Goal: Task Accomplishment & Management: Manage account settings

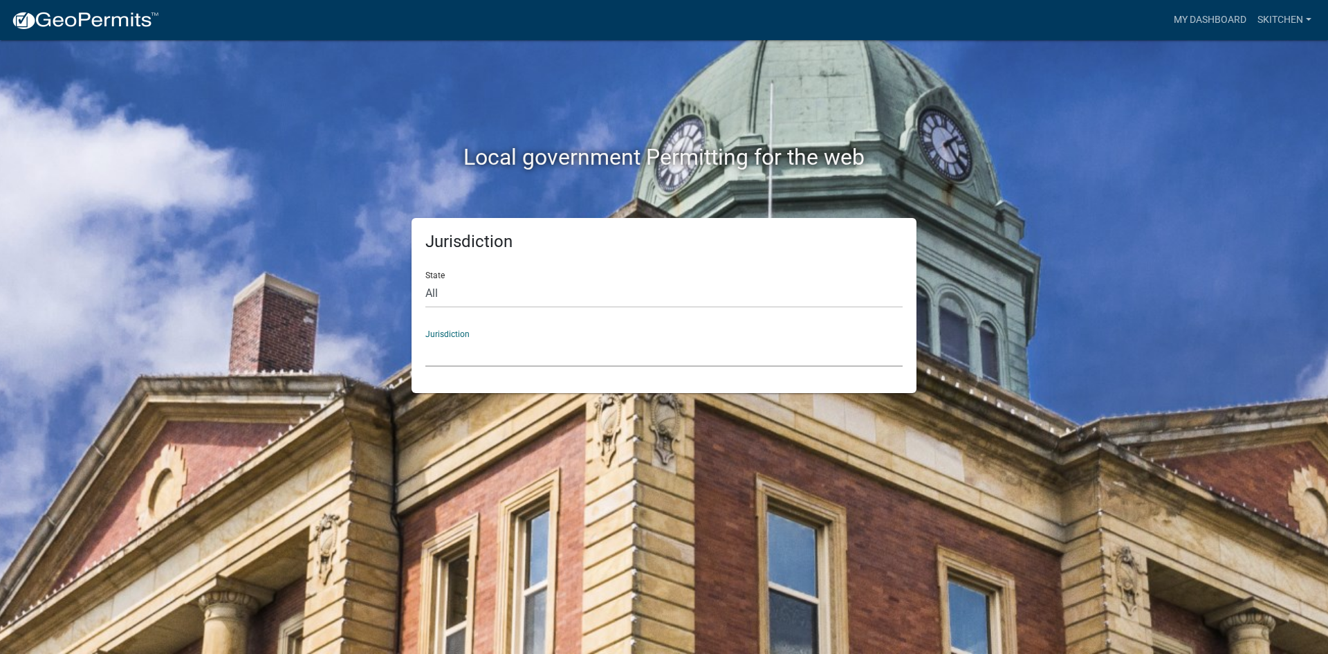
click at [468, 343] on select "[GEOGRAPHIC_DATA], [US_STATE] City of [GEOGRAPHIC_DATA], [US_STATE] [GEOGRAPHIC…" at bounding box center [663, 352] width 477 height 28
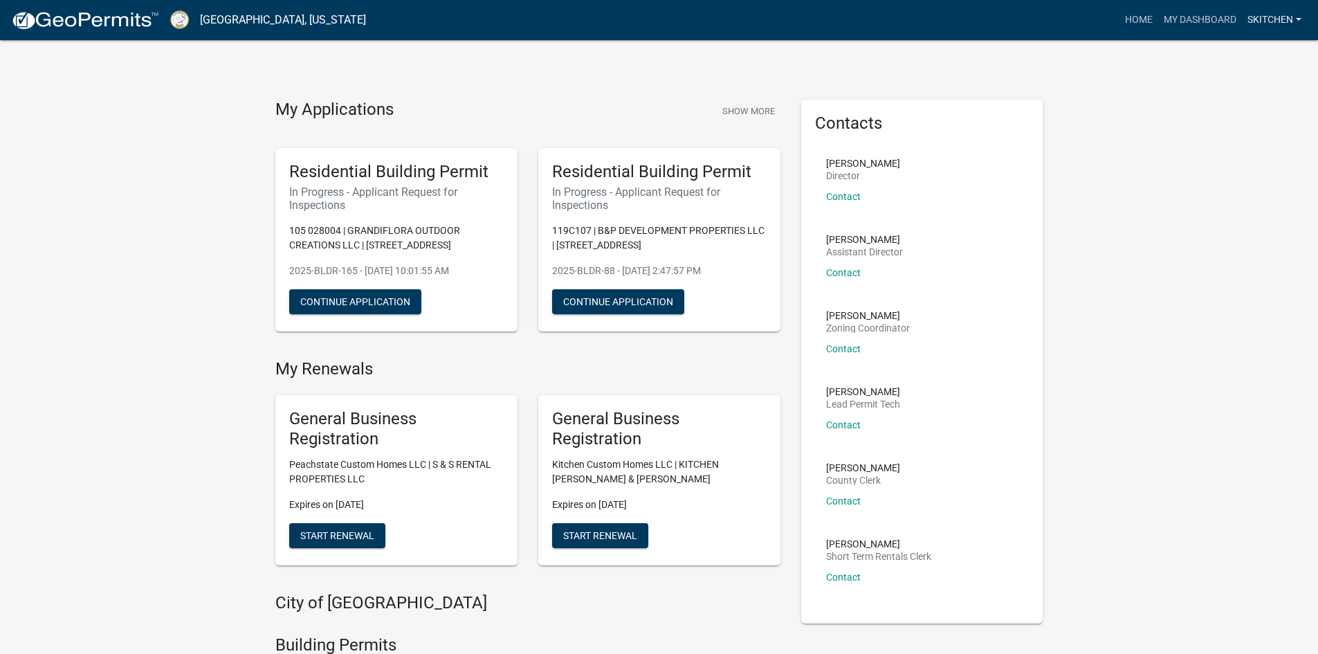
click at [1275, 22] on link "skitchen" at bounding box center [1274, 20] width 65 height 26
click at [1229, 102] on link "Logout" at bounding box center [1251, 101] width 111 height 33
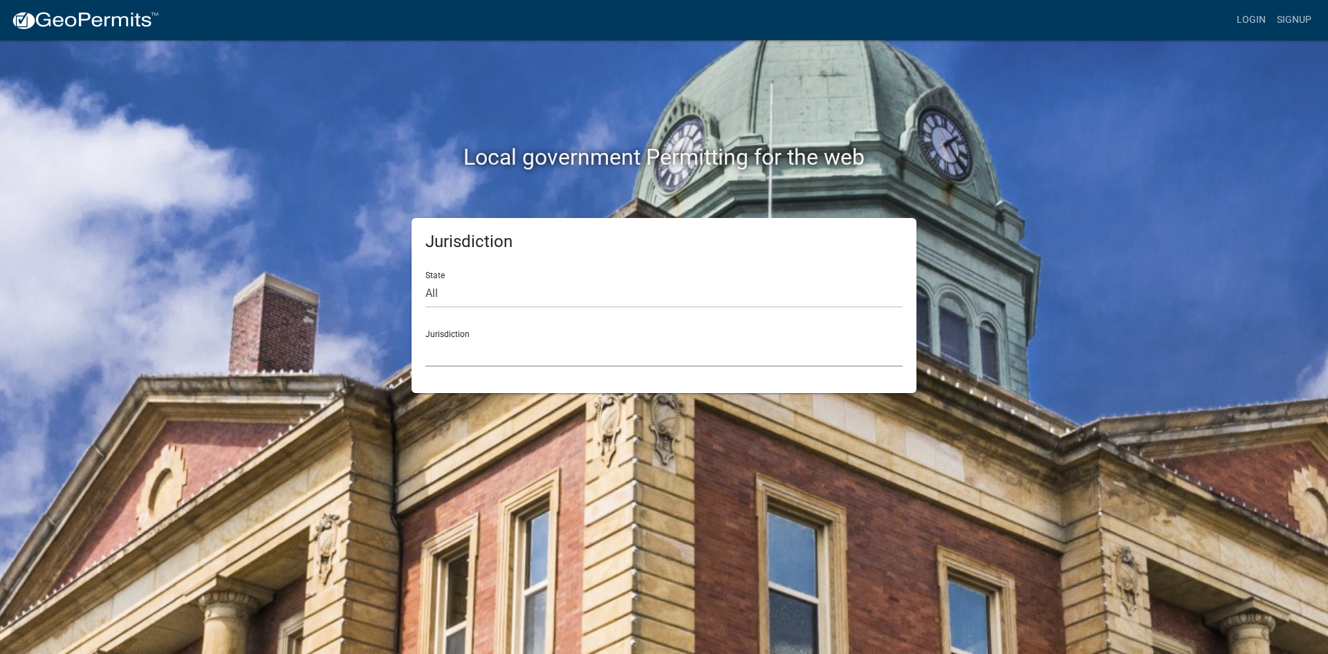
click at [456, 351] on select "[GEOGRAPHIC_DATA], [US_STATE] City of [GEOGRAPHIC_DATA], [US_STATE] [GEOGRAPHIC…" at bounding box center [663, 352] width 477 height 28
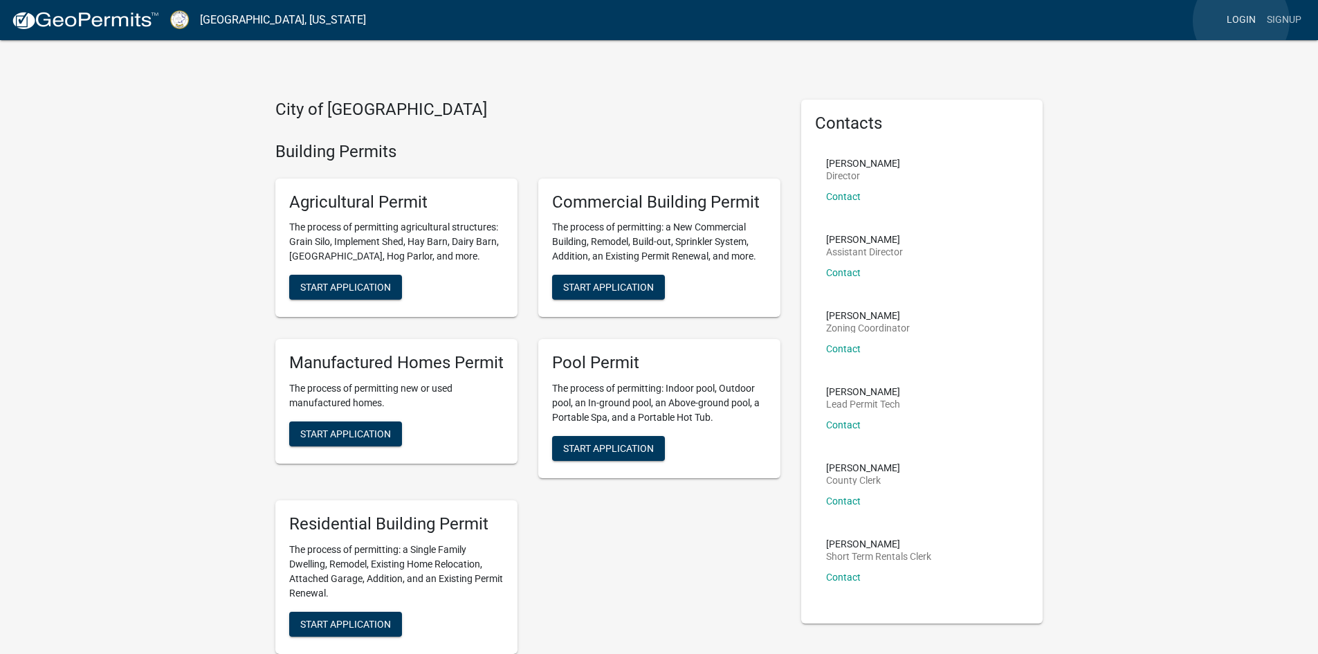
click at [1241, 21] on link "Login" at bounding box center [1241, 20] width 40 height 26
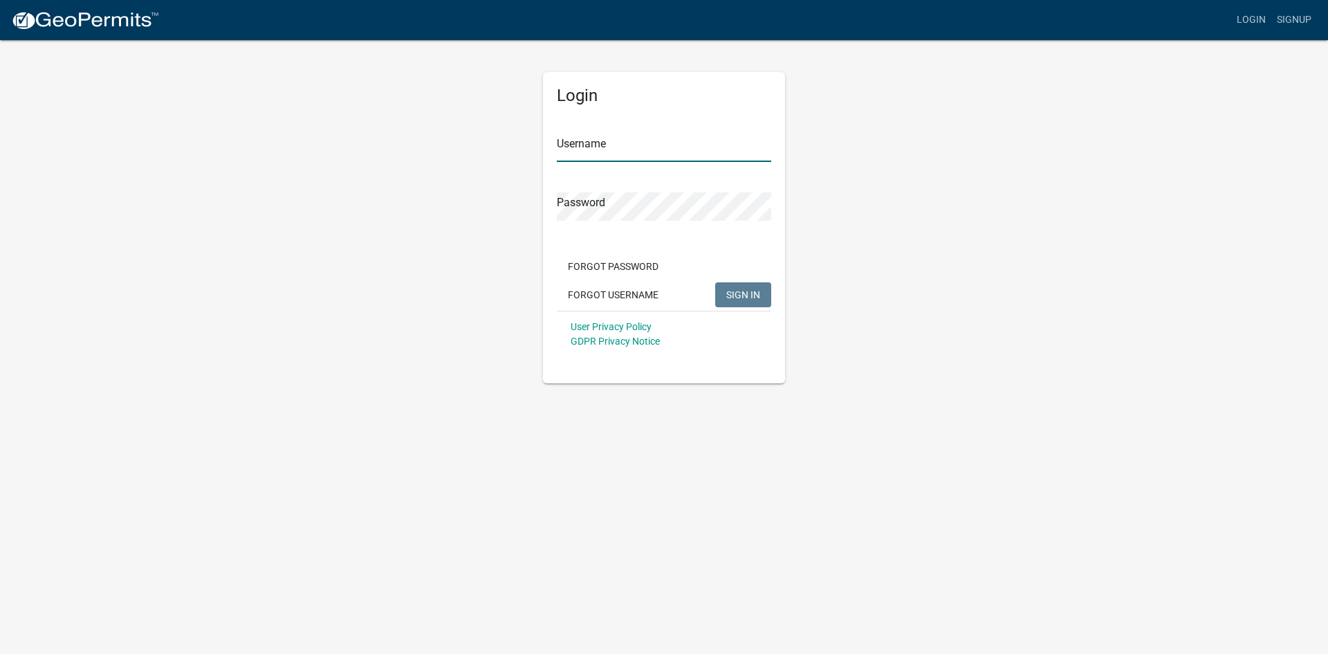
type input "Jstanford1"
click at [736, 293] on span "SIGN IN" at bounding box center [743, 293] width 34 height 11
